Goal: Task Accomplishment & Management: Manage account settings

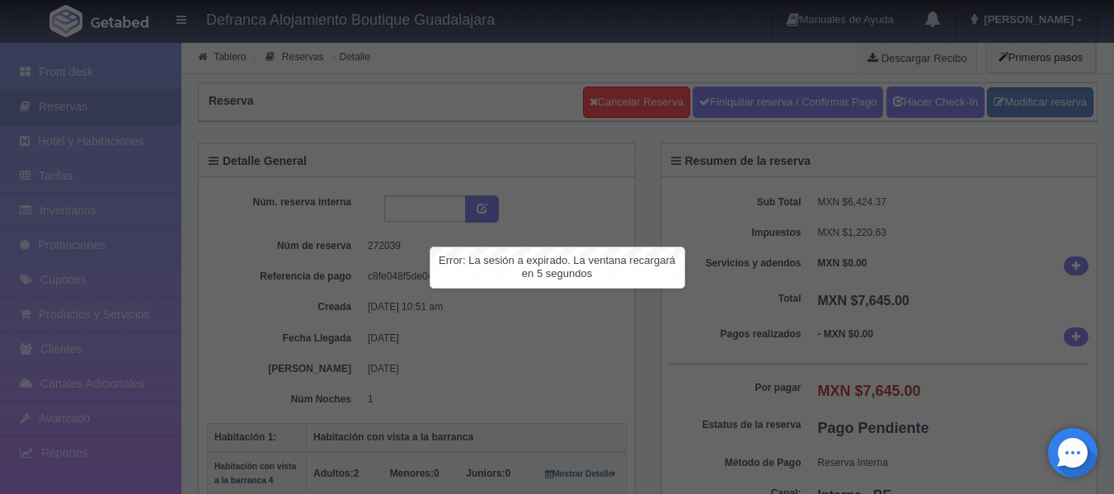
scroll to position [495, 0]
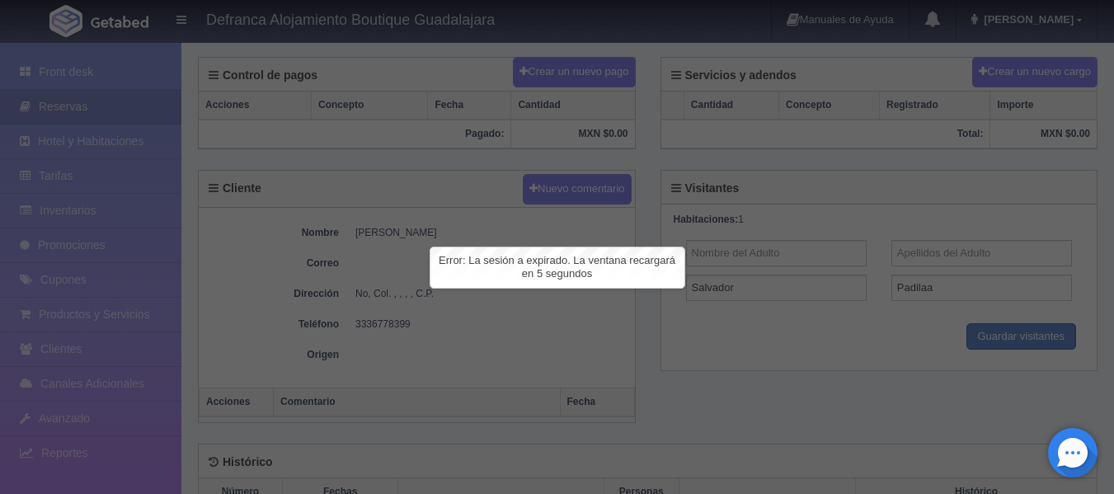
click at [539, 264] on span "Error: La sesión a expirado. La ventana recargará en 5 segundos" at bounding box center [557, 267] width 237 height 26
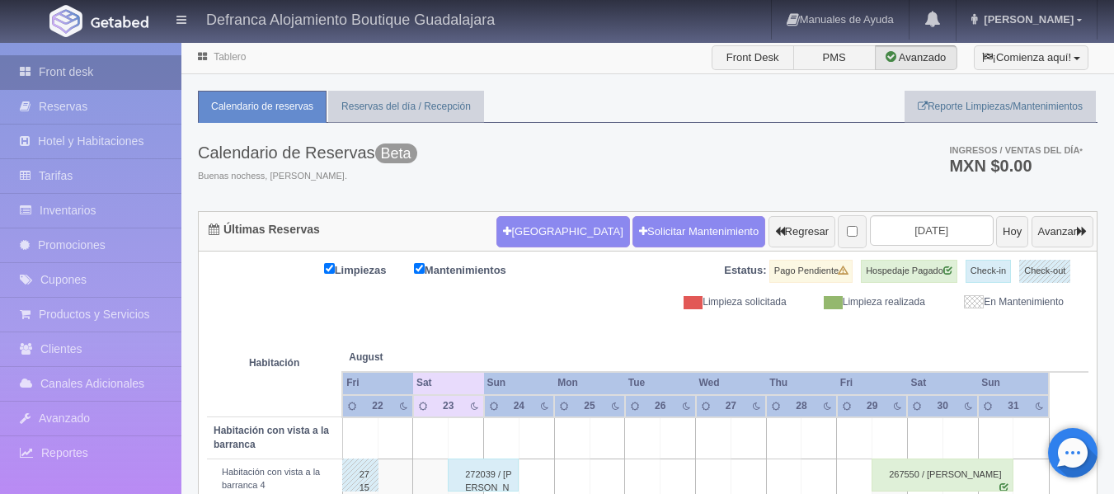
click at [54, 73] on link "Front desk" at bounding box center [90, 72] width 181 height 34
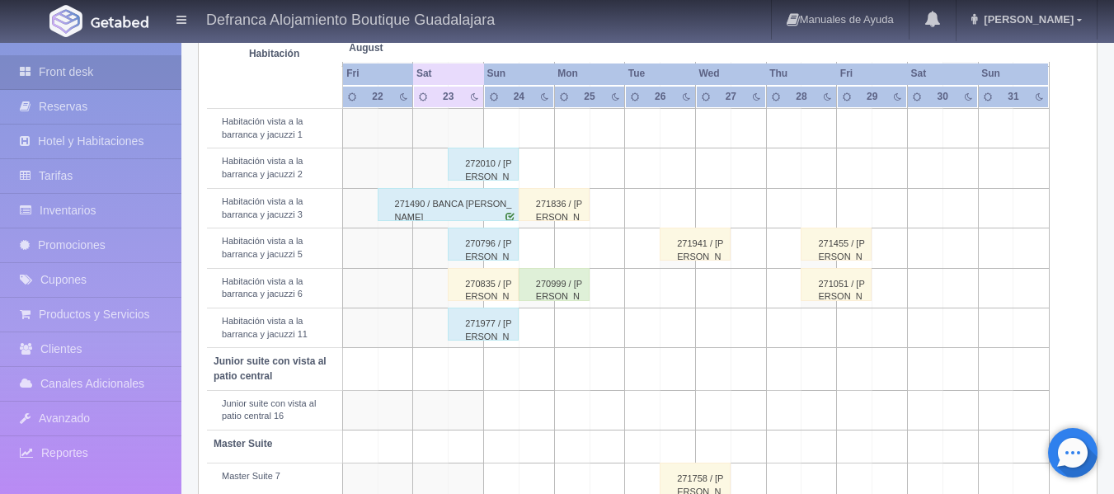
scroll to position [660, 0]
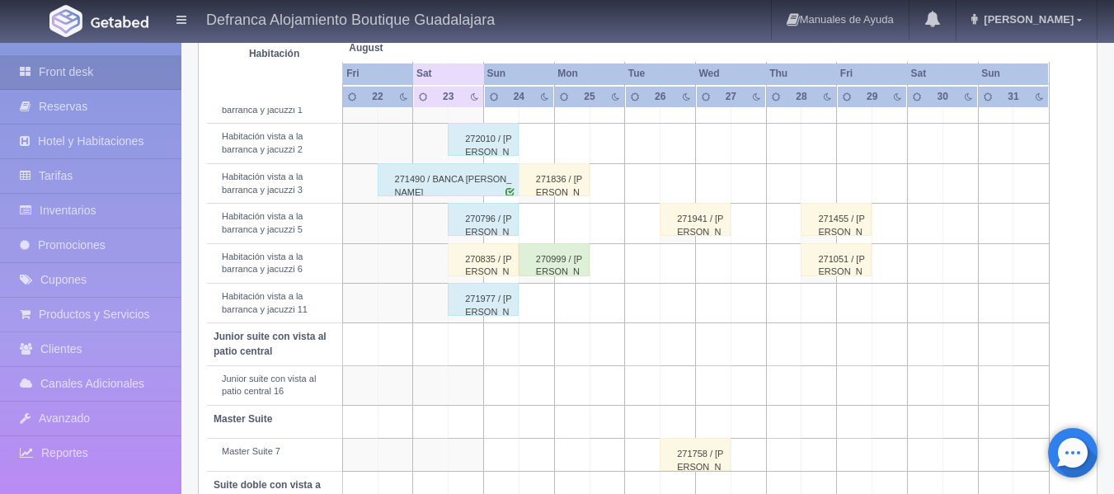
click at [476, 266] on div "270835 / Mariana Martinez" at bounding box center [483, 259] width 71 height 33
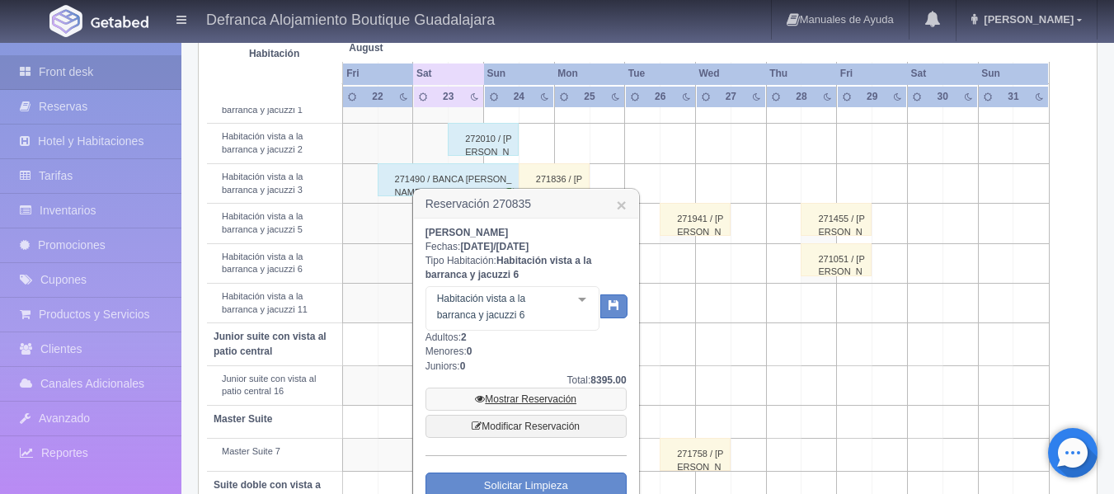
click at [529, 395] on link "Mostrar Reservación" at bounding box center [525, 399] width 201 height 23
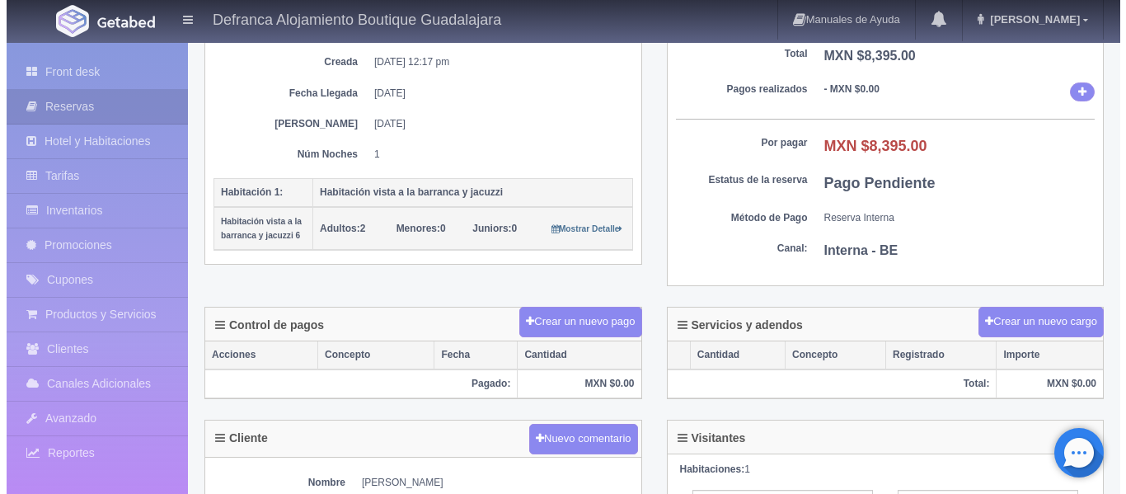
scroll to position [247, 0]
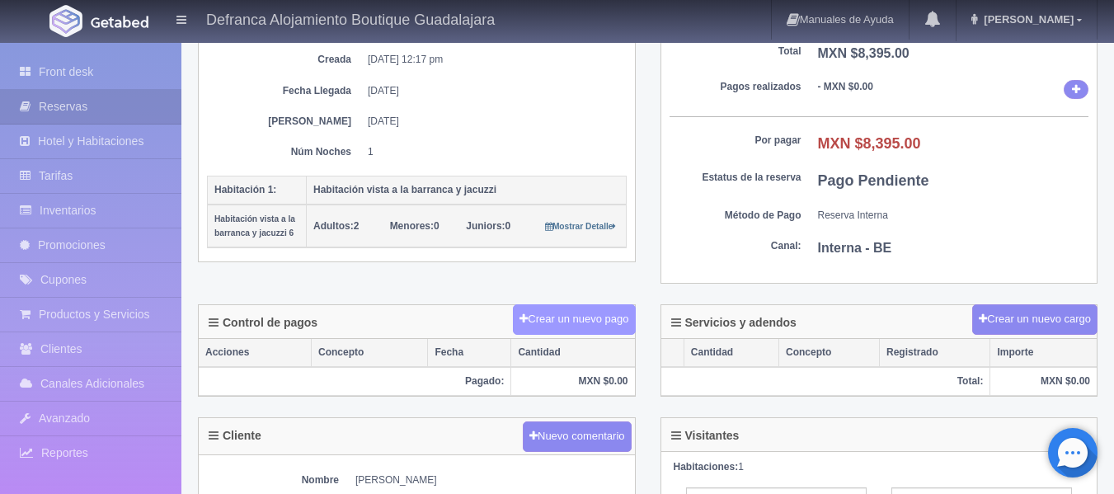
click at [553, 318] on button "Crear un nuevo pago" at bounding box center [574, 319] width 122 height 31
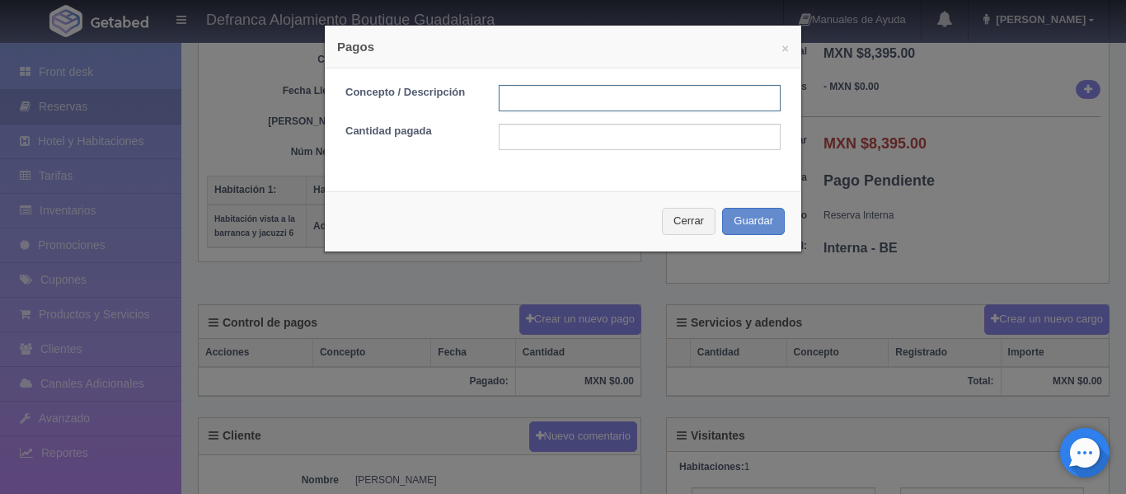
click at [607, 96] on input "text" at bounding box center [640, 98] width 282 height 26
type input "I"
click at [584, 96] on input "INTERCAMBIO E ESPECIE" at bounding box center [640, 98] width 282 height 26
type input "INTERCAMBIO EN ESPECIE"
click at [569, 136] on input "text" at bounding box center [640, 137] width 282 height 26
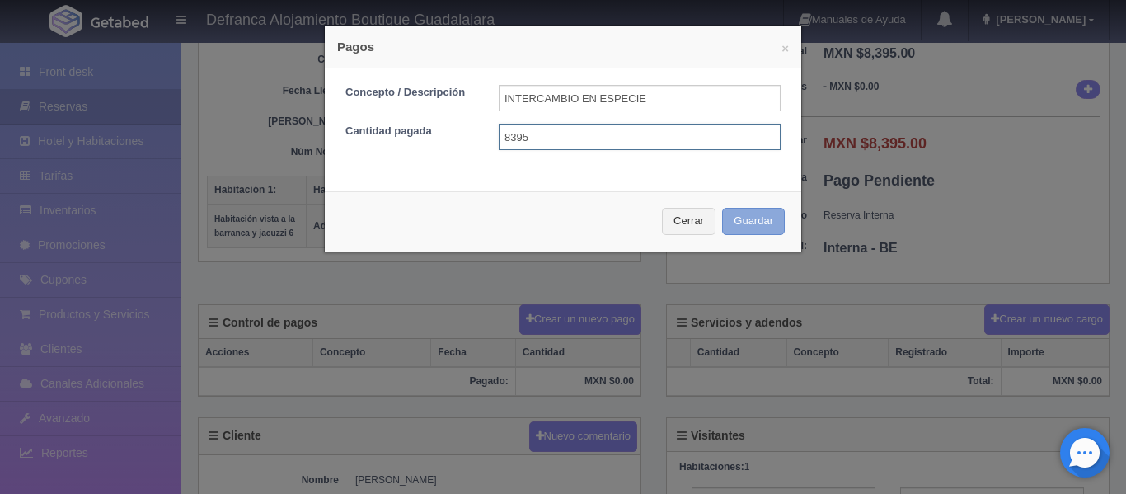
type input "8395"
click at [726, 221] on button "Guardar" at bounding box center [753, 221] width 63 height 27
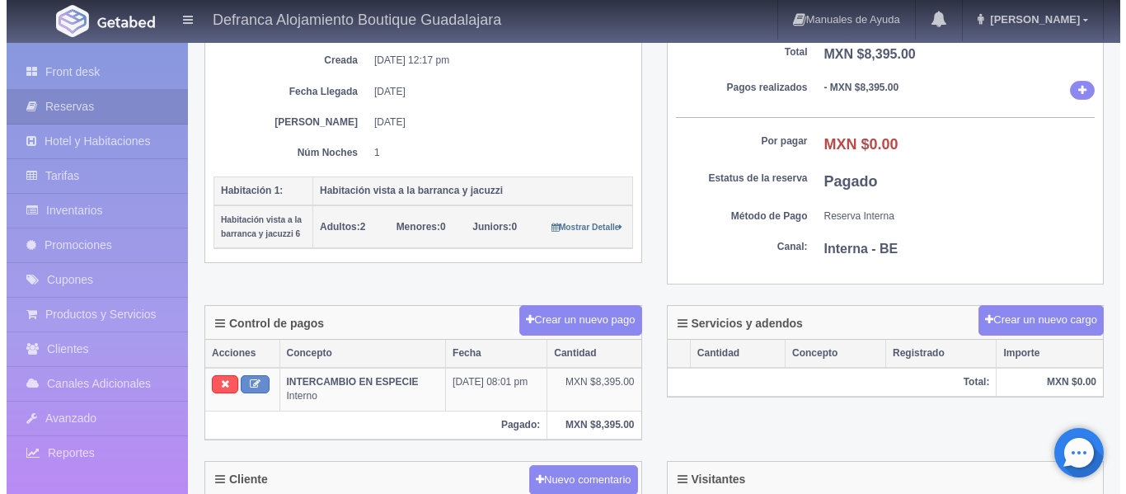
scroll to position [247, 0]
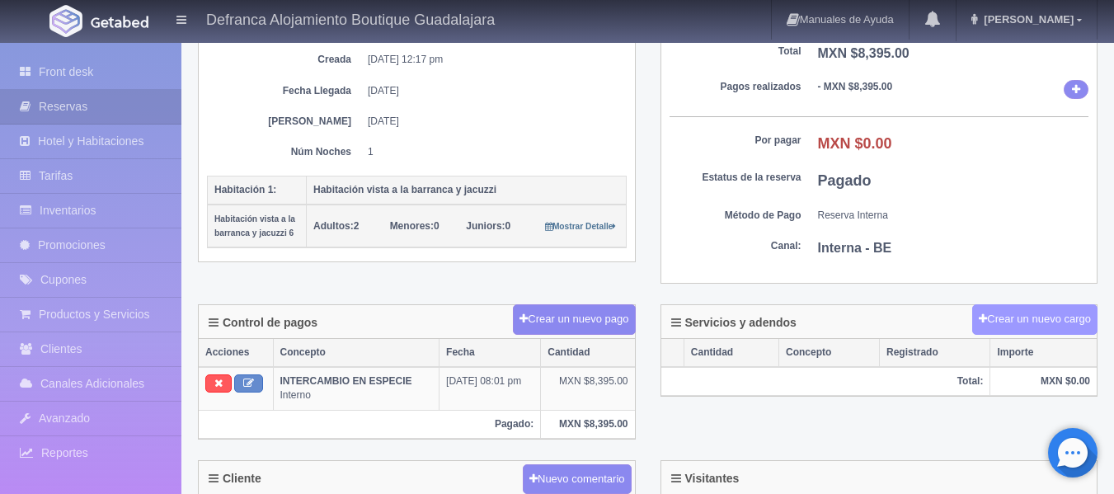
click at [1041, 324] on button "Crear un nuevo cargo" at bounding box center [1034, 319] width 125 height 31
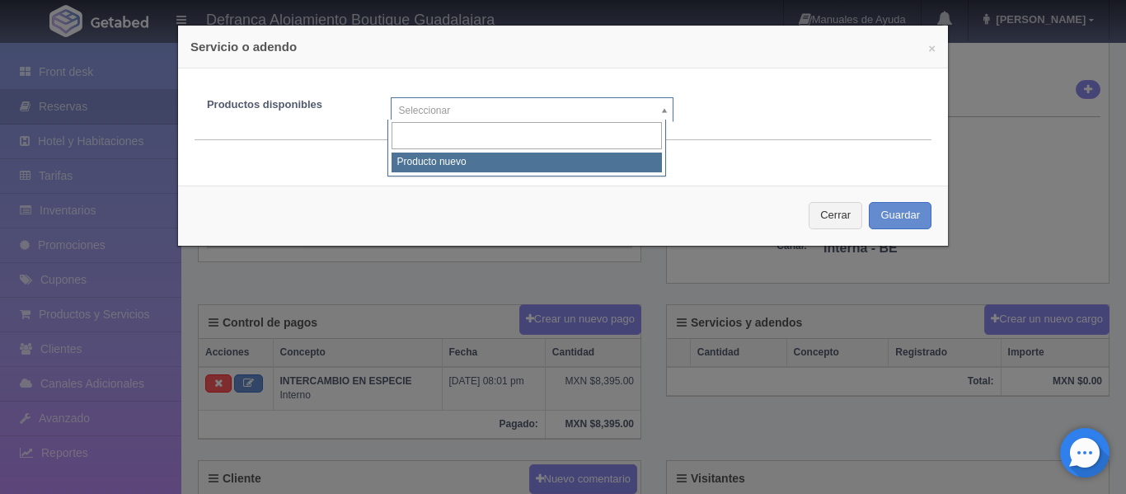
click at [655, 110] on body "Defranca Alojamiento Boutique Guadalajara Manuales de Ayuda Actualizaciones rec…" at bounding box center [563, 361] width 1126 height 1135
select select "0"
type input "1"
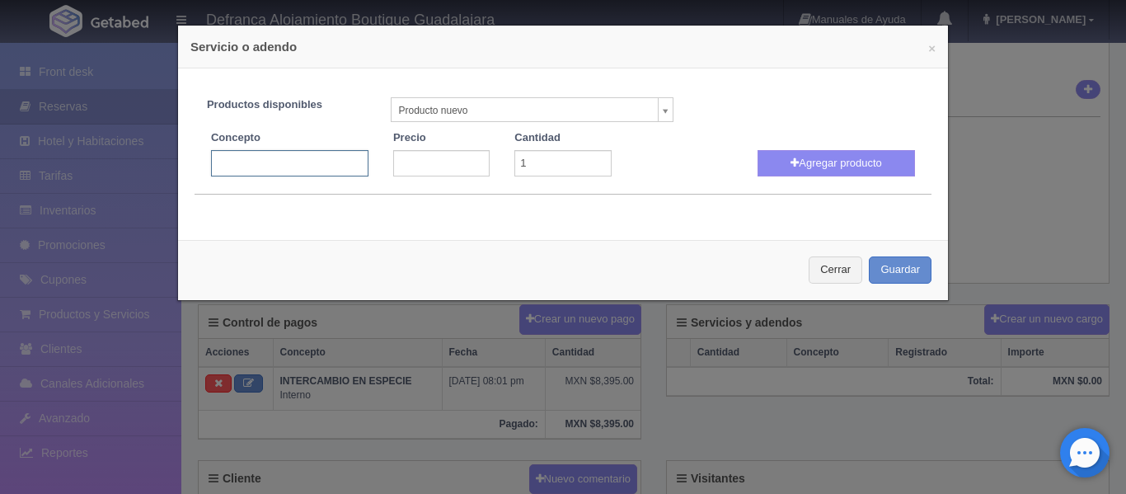
click at [299, 167] on input "text" at bounding box center [289, 163] width 157 height 26
click at [655, 104] on body "Defranca Alojamiento Boutique Guadalajara Manuales de Ayuda Actualizaciones rec…" at bounding box center [563, 361] width 1126 height 1135
click at [318, 158] on input "text" at bounding box center [289, 163] width 157 height 26
type input "MASAJE HOLÍSTICO"
click at [416, 164] on input "number" at bounding box center [441, 163] width 96 height 26
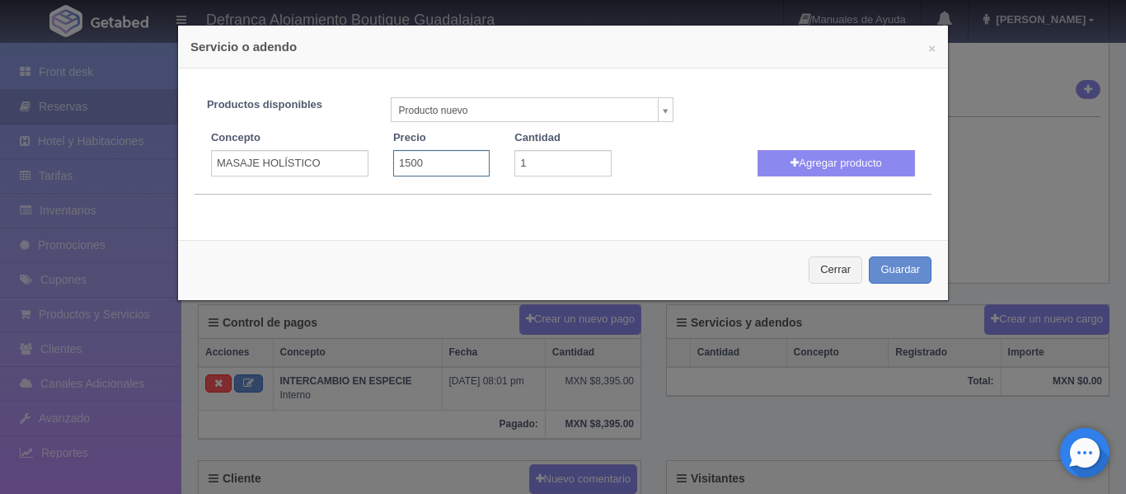
type input "1500"
type input "2"
click at [592, 160] on input "2" at bounding box center [562, 163] width 96 height 26
click at [775, 156] on button "Agregar producto" at bounding box center [836, 163] width 157 height 26
select select
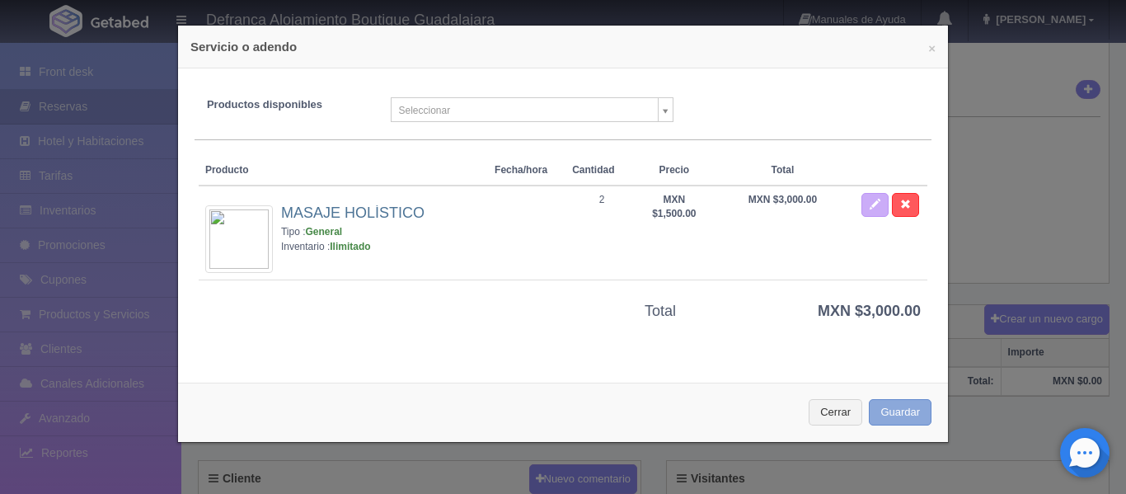
click at [899, 410] on button "Guardar" at bounding box center [900, 412] width 63 height 27
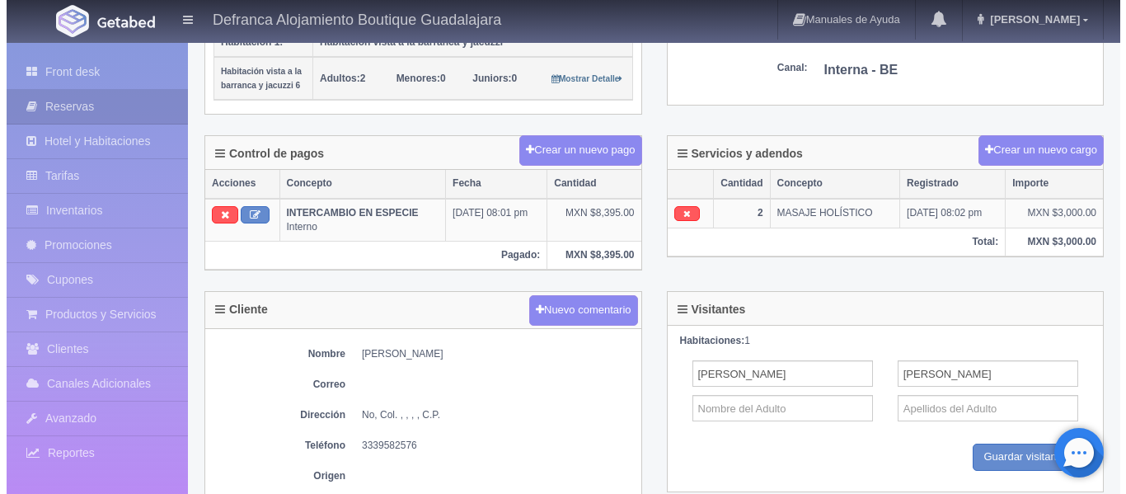
scroll to position [411, 0]
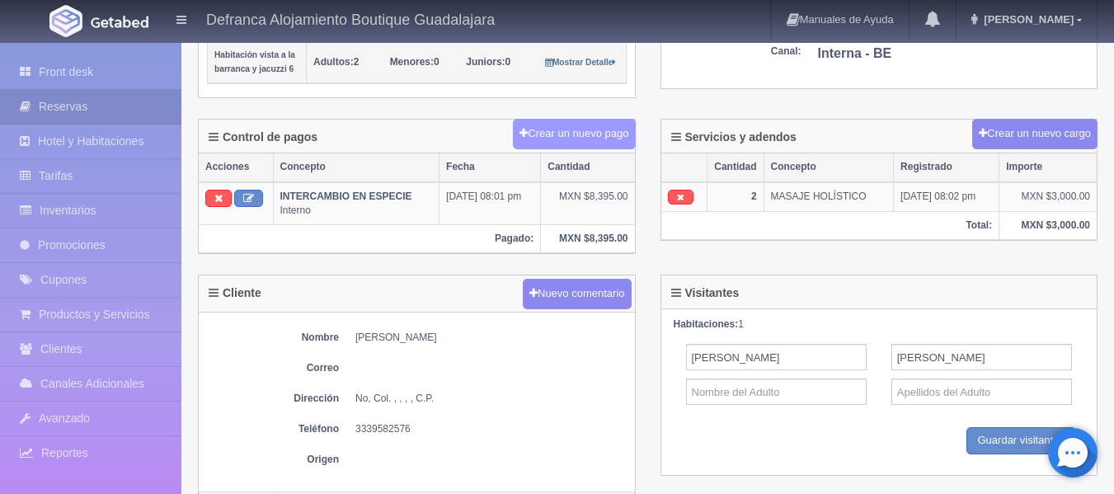
click at [527, 133] on button "Crear un nuevo pago" at bounding box center [574, 134] width 122 height 31
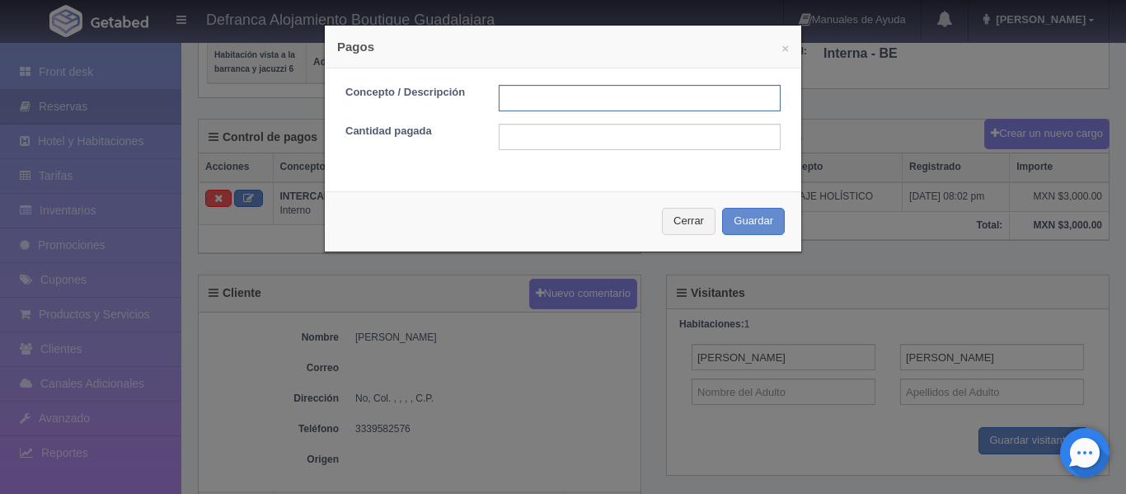
click at [532, 99] on input "text" at bounding box center [640, 98] width 282 height 26
type input "TARJETA DE CREDITO"
click at [640, 133] on input "text" at bounding box center [640, 137] width 282 height 26
type input "3000"
click at [757, 217] on button "Guardar" at bounding box center [753, 221] width 63 height 27
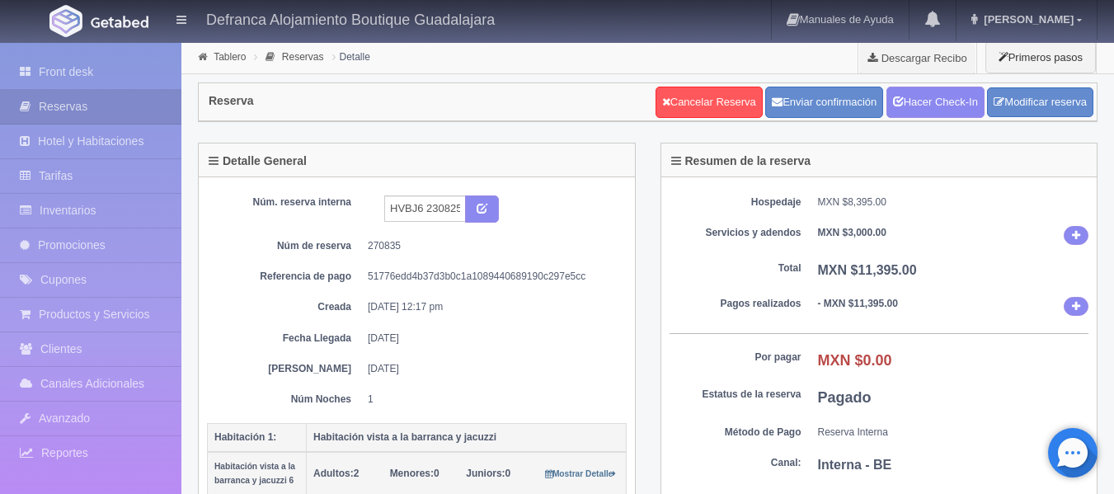
scroll to position [411, 0]
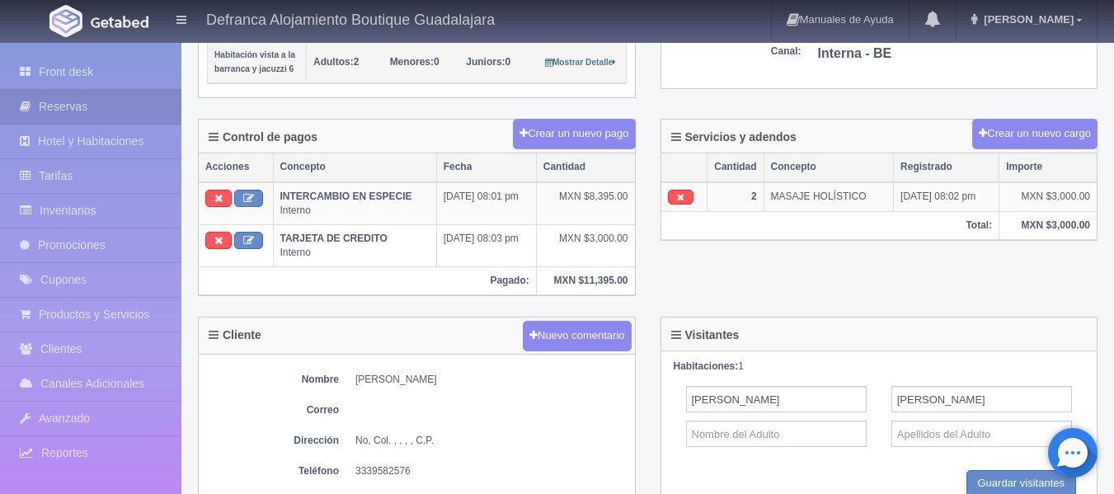
click at [550, 448] on dd "No, Col. , , , , C.P." at bounding box center [490, 441] width 271 height 14
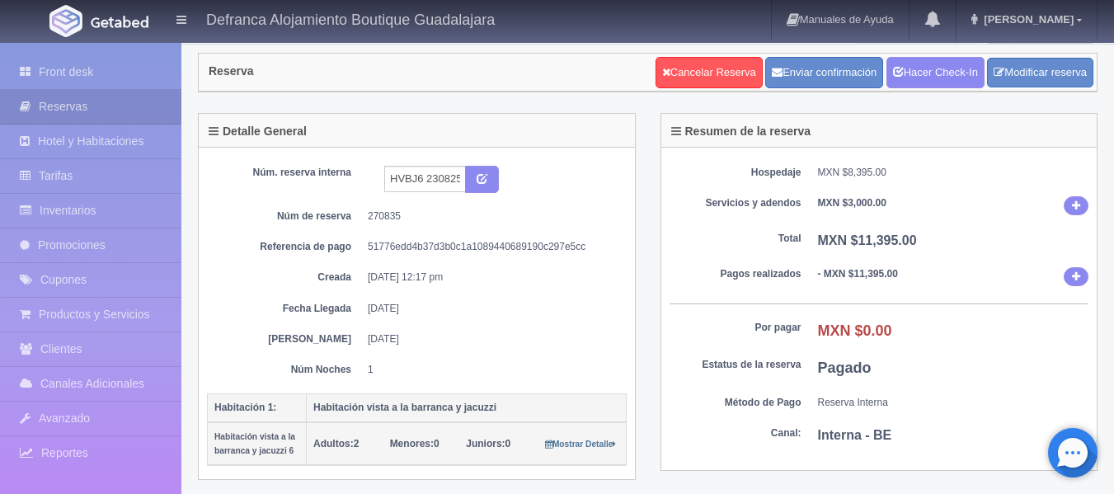
scroll to position [0, 0]
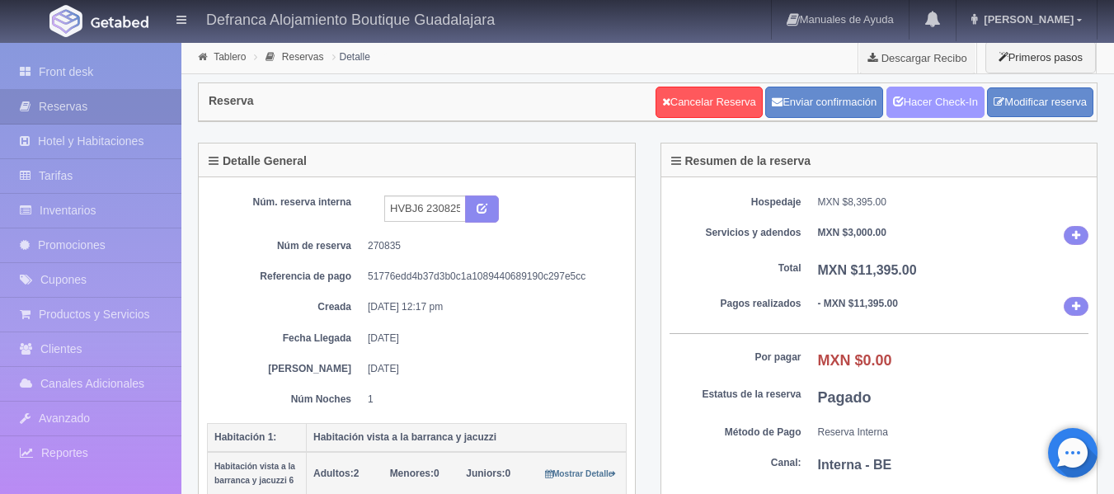
click at [921, 97] on link "Hacer Check-In" at bounding box center [935, 102] width 98 height 31
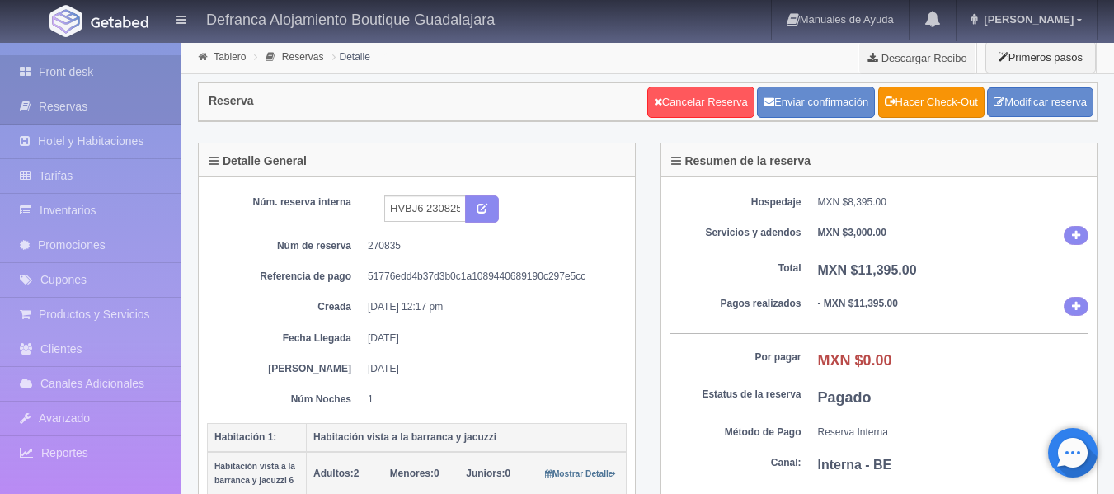
click at [73, 69] on link "Front desk" at bounding box center [90, 72] width 181 height 34
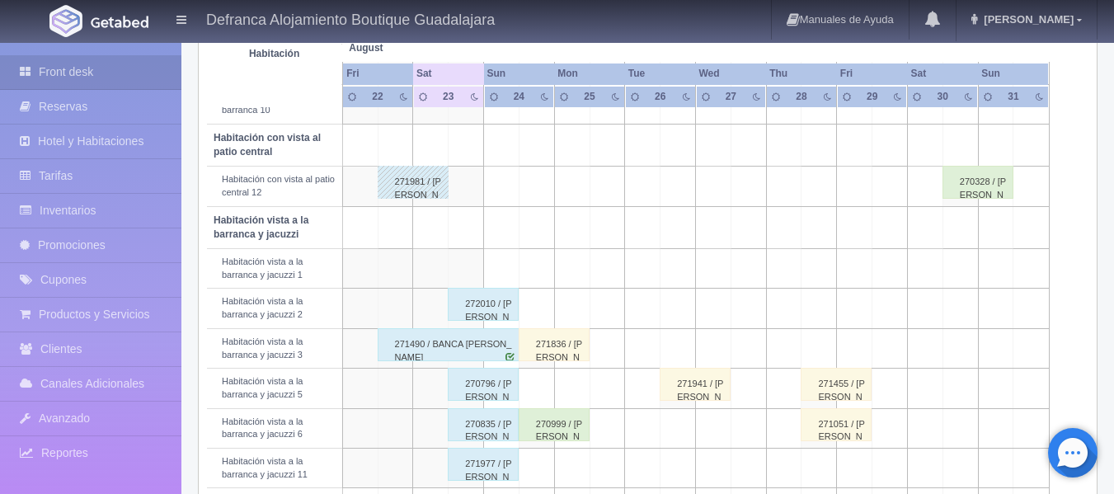
scroll to position [577, 0]
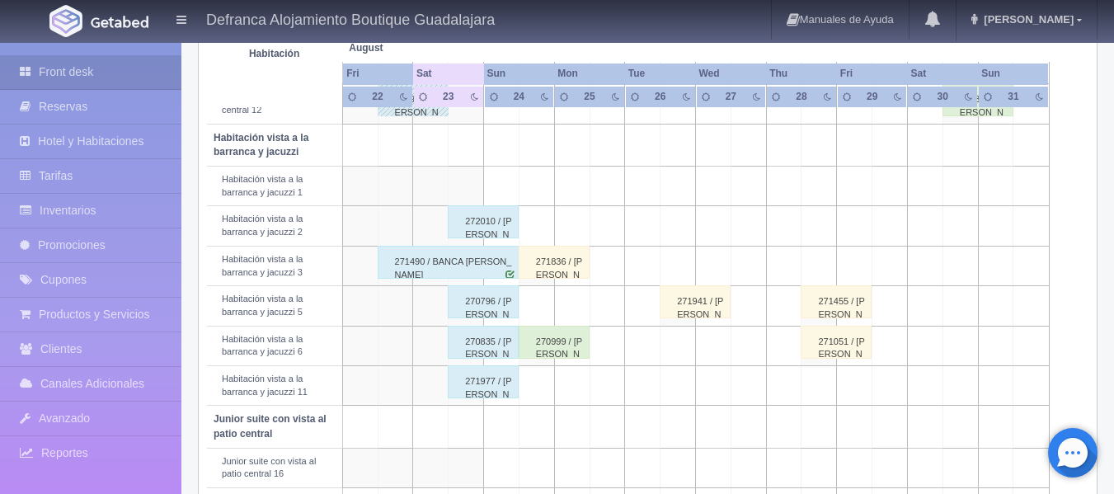
click at [485, 350] on div "270835 / Mariana Martinez" at bounding box center [483, 342] width 71 height 33
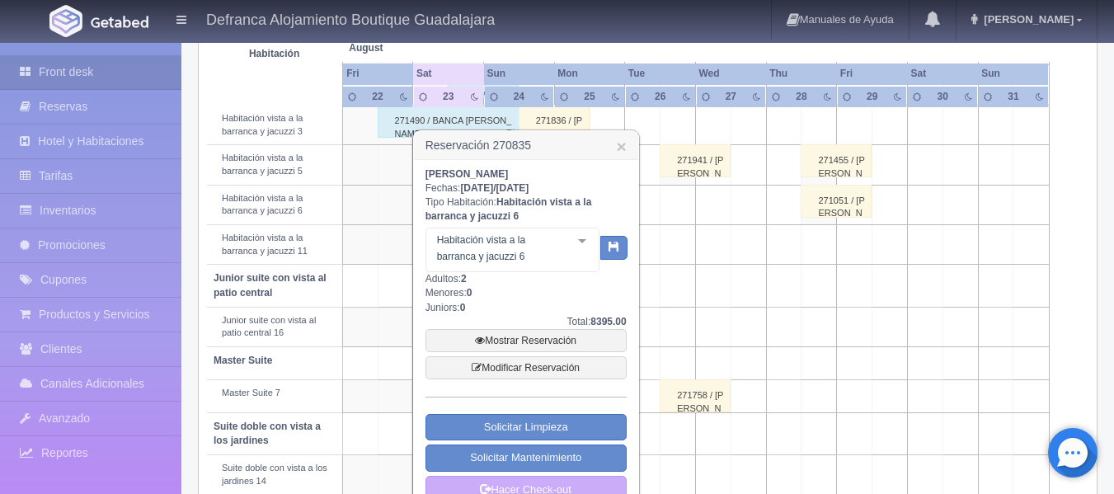
scroll to position [754, 0]
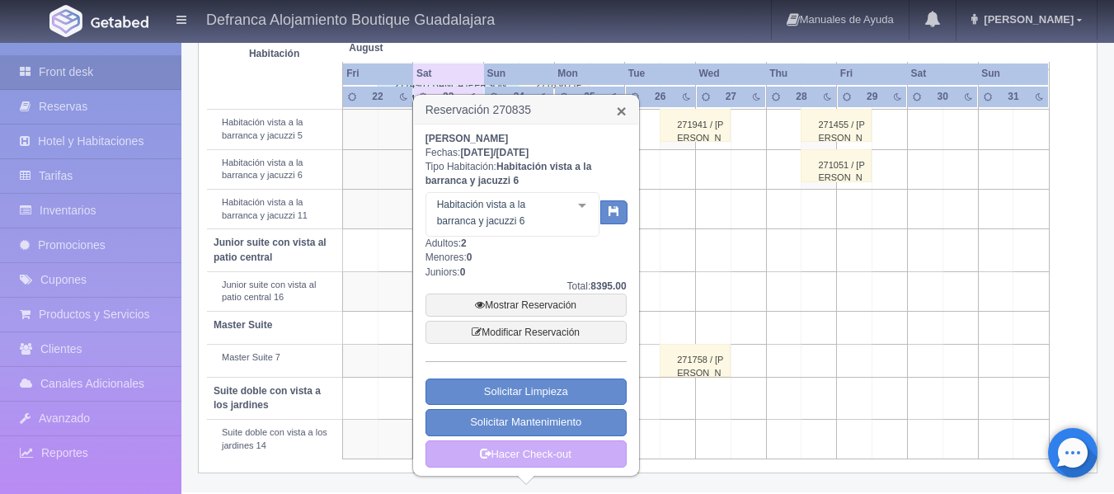
click at [623, 110] on link "×" at bounding box center [621, 110] width 10 height 17
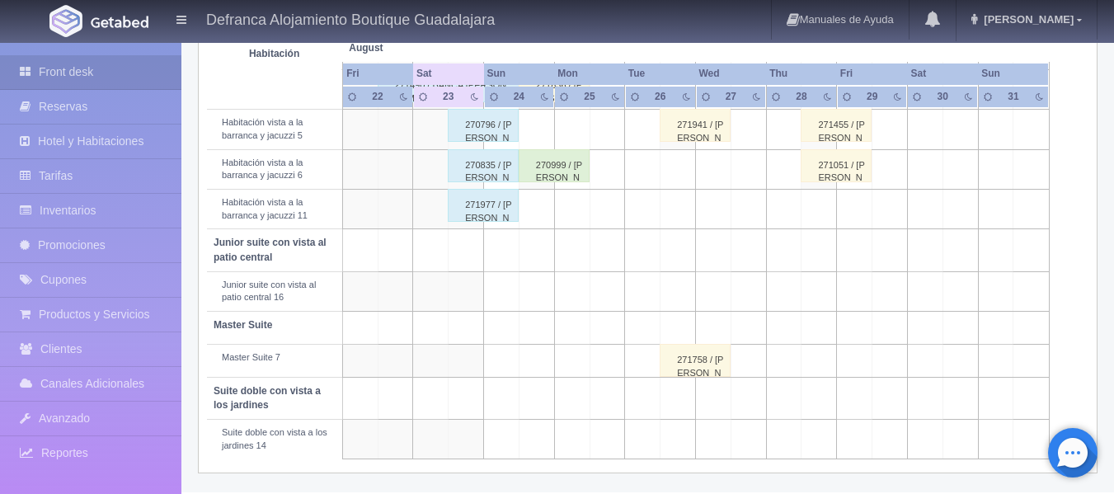
click at [552, 172] on div "270999 / [PERSON_NAME]" at bounding box center [554, 165] width 71 height 33
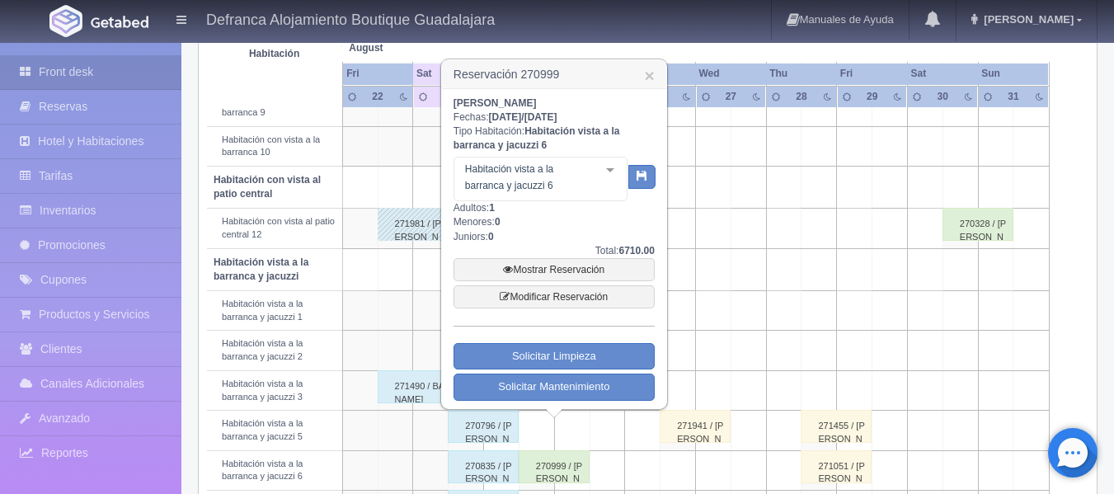
scroll to position [424, 0]
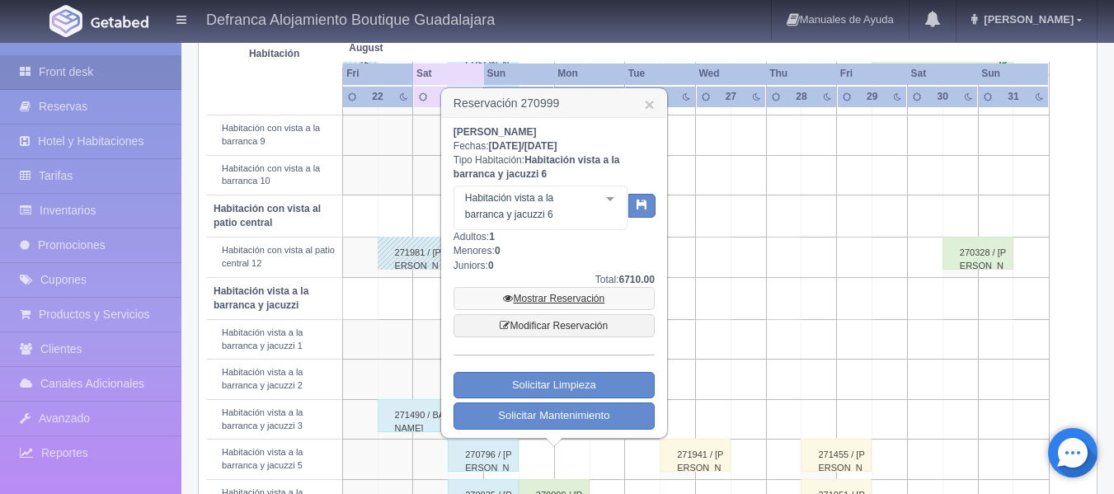
click at [554, 300] on link "Mostrar Reservación" at bounding box center [553, 298] width 201 height 23
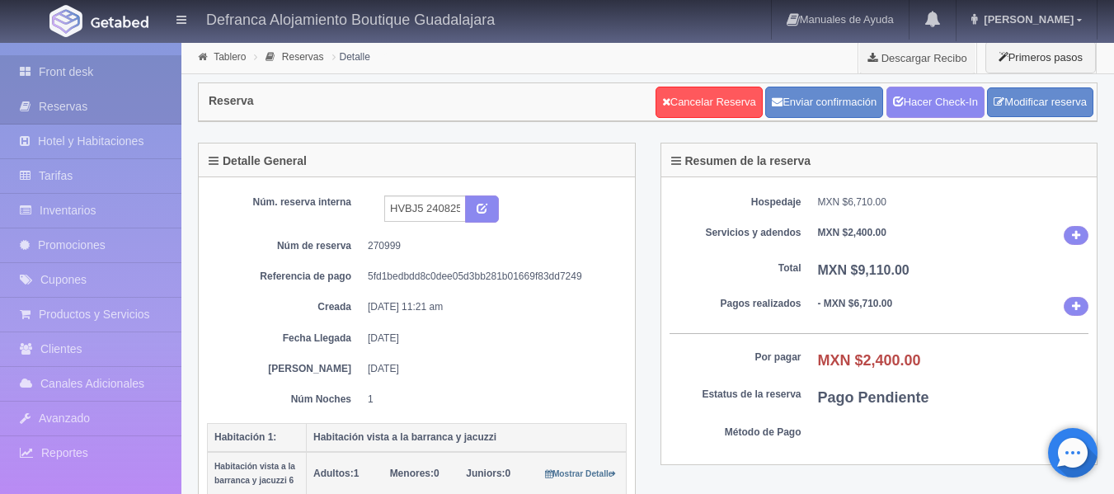
click at [51, 71] on link "Front desk" at bounding box center [90, 72] width 181 height 34
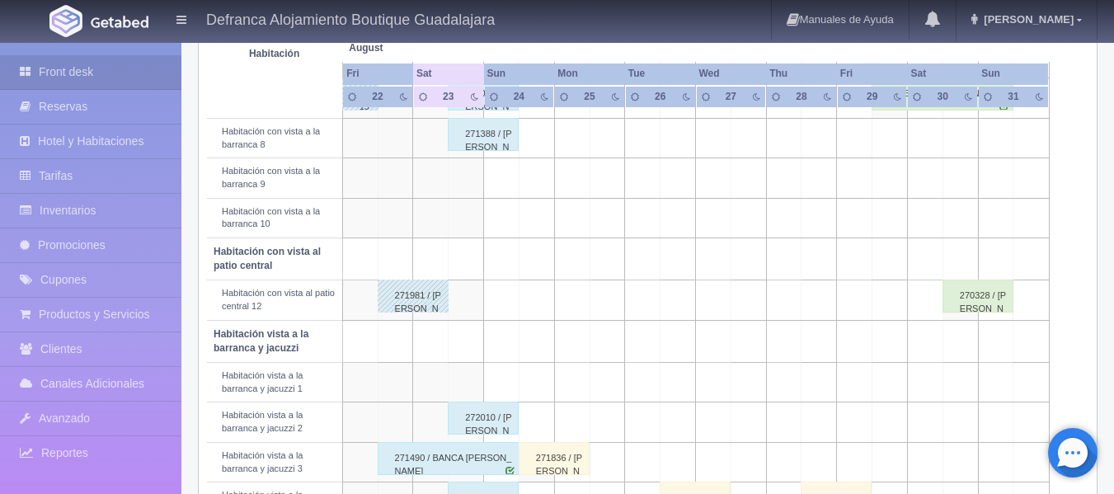
scroll to position [577, 0]
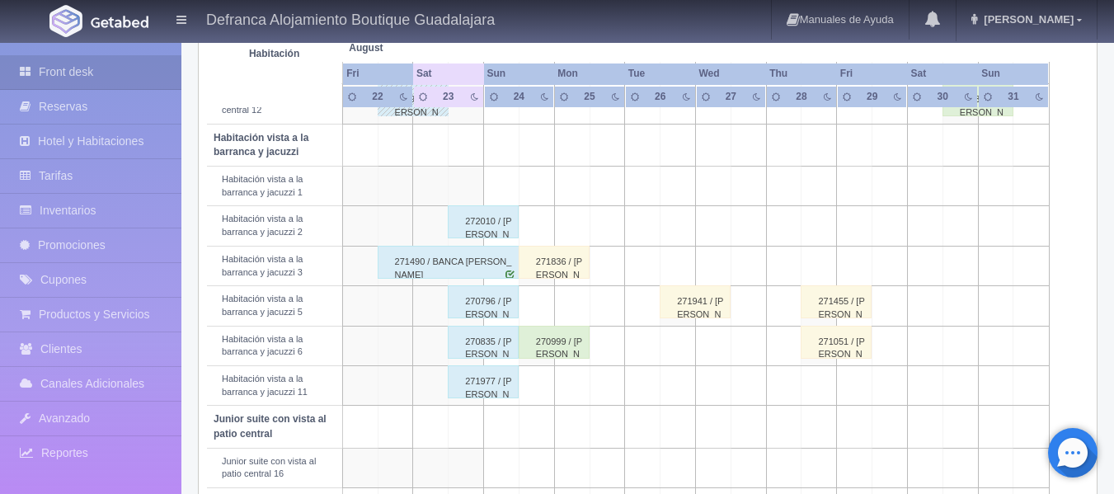
click at [468, 342] on div "270835 / [PERSON_NAME]" at bounding box center [483, 342] width 71 height 33
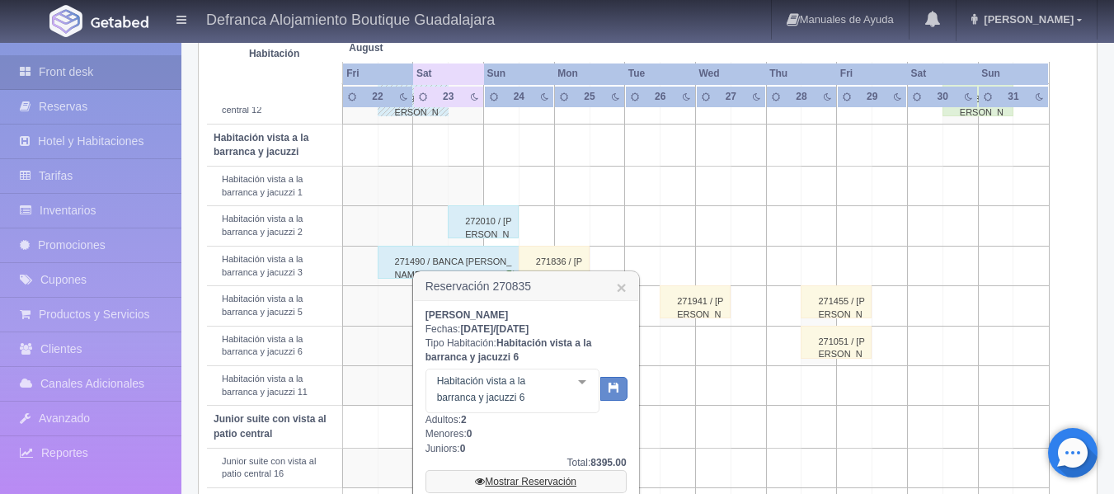
click at [522, 480] on link "Mostrar Reservación" at bounding box center [525, 481] width 201 height 23
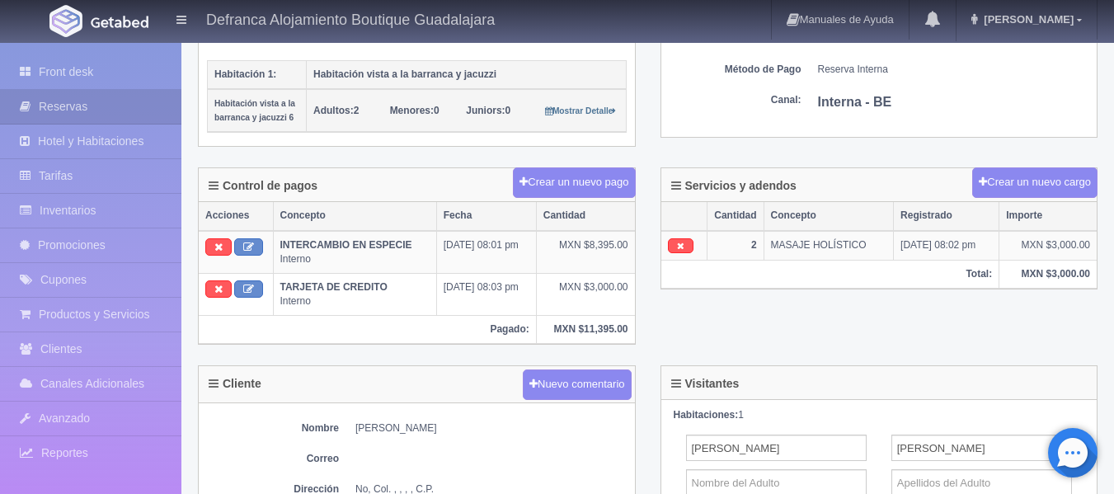
scroll to position [403, 0]
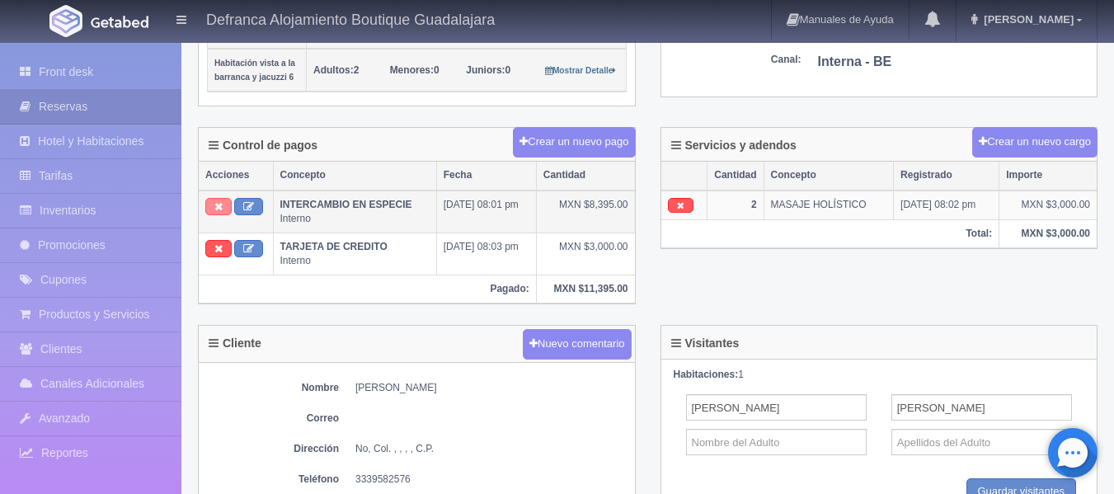
click at [216, 205] on icon at bounding box center [218, 206] width 8 height 11
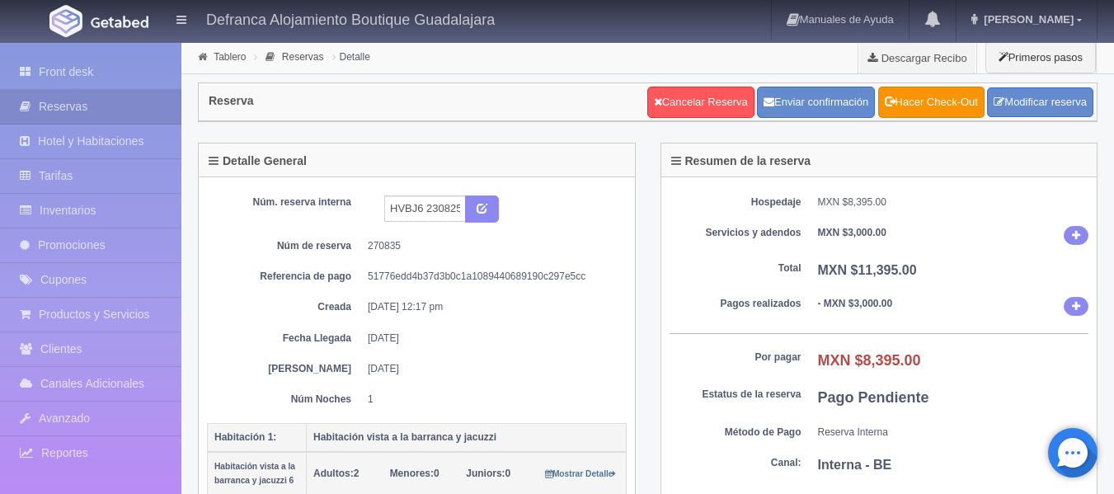
scroll to position [402, 0]
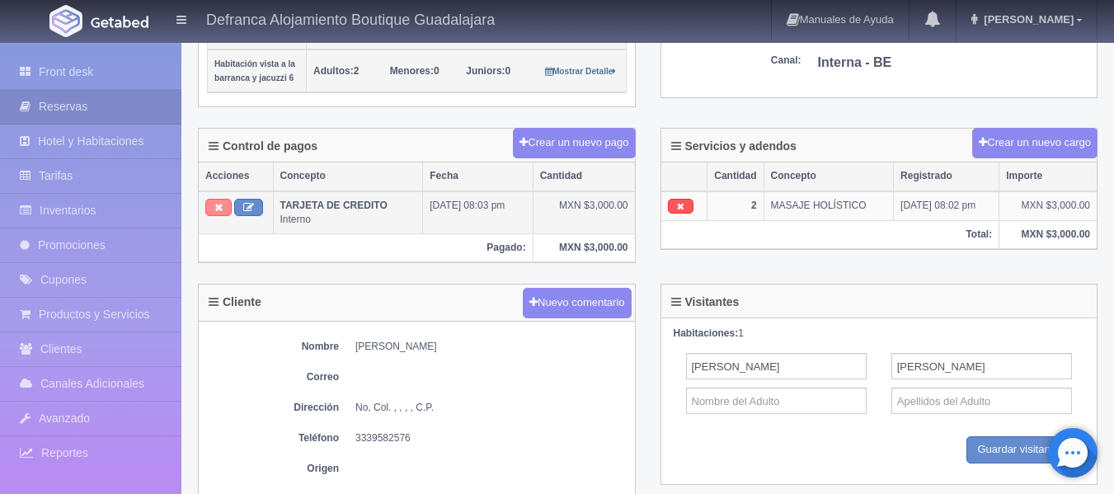
click at [214, 210] on icon at bounding box center [218, 207] width 8 height 11
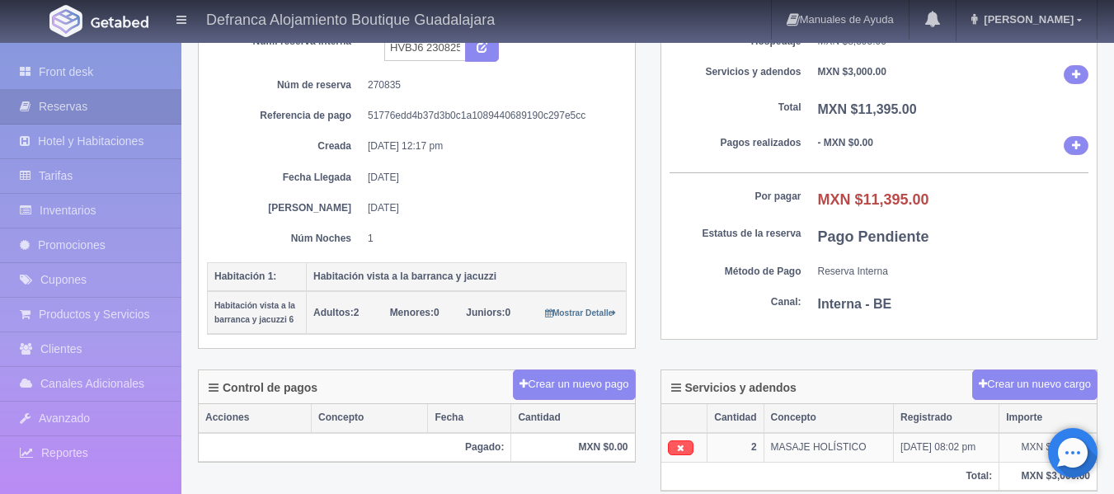
scroll to position [155, 0]
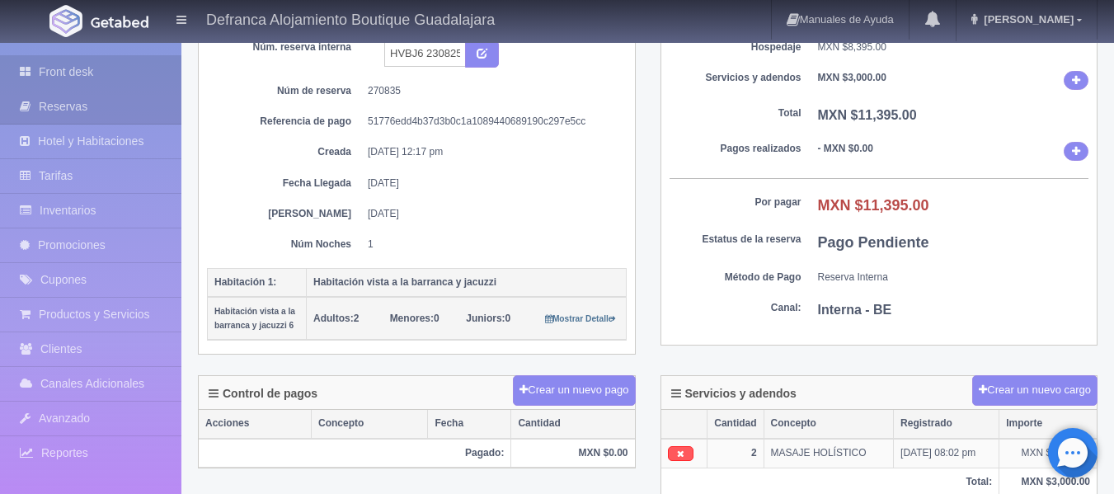
click at [70, 73] on link "Front desk" at bounding box center [90, 72] width 181 height 34
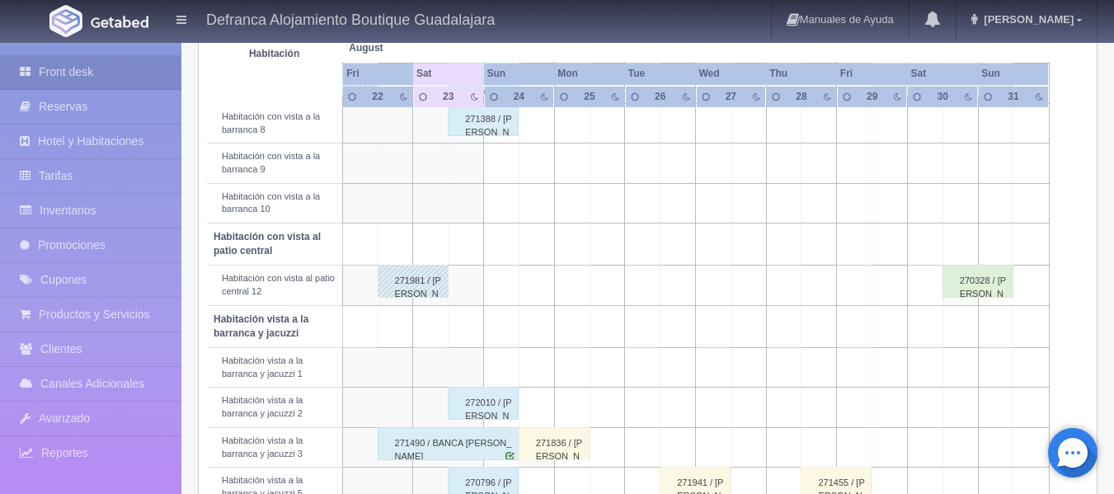
scroll to position [412, 0]
